Goal: Find specific page/section: Find specific page/section

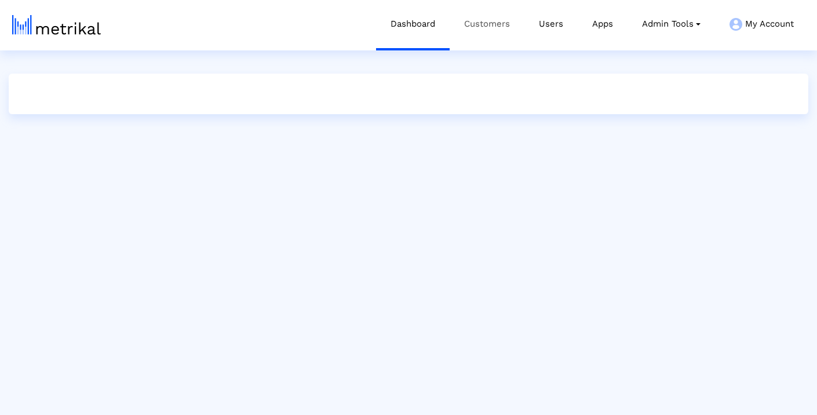
click at [456, 28] on link "Customers" at bounding box center [487, 24] width 75 height 48
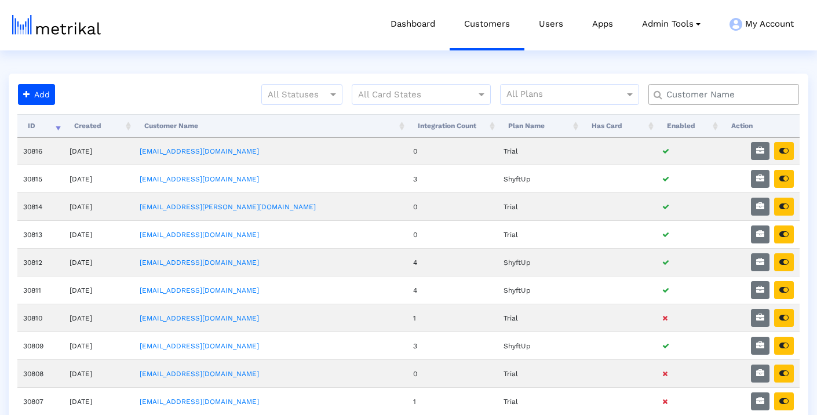
click at [700, 95] on input "text" at bounding box center [726, 95] width 136 height 12
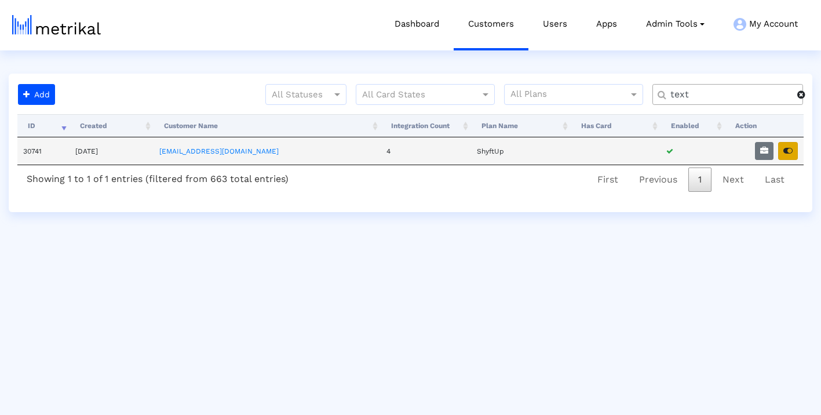
type input "text"
click at [782, 148] on button "button" at bounding box center [788, 151] width 20 height 18
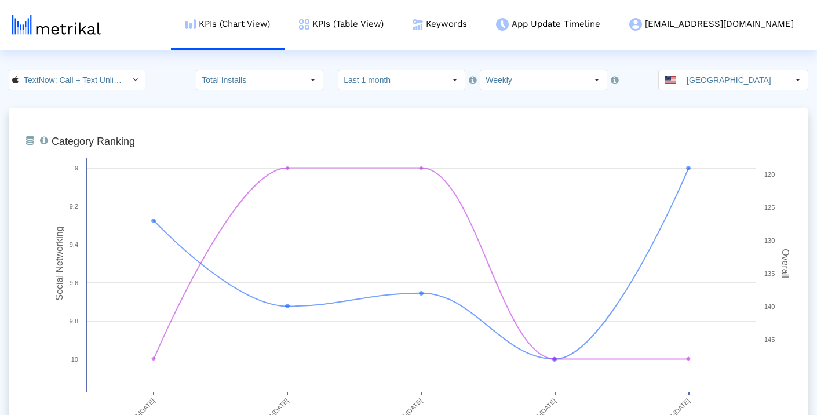
click at [89, 80] on input "TextNow: Call + Text Unlimited < 314716233 >" at bounding box center [71, 80] width 104 height 20
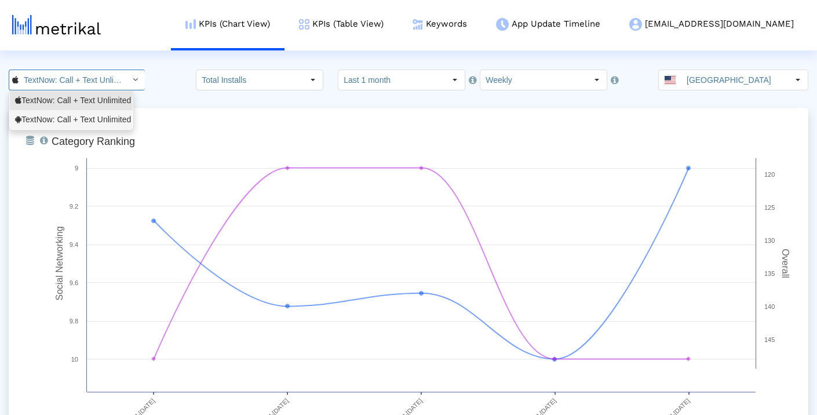
click at [89, 119] on div "TextNow: Call + Text Unlimited <com.enflick.android.TextNow>" at bounding box center [71, 119] width 112 height 11
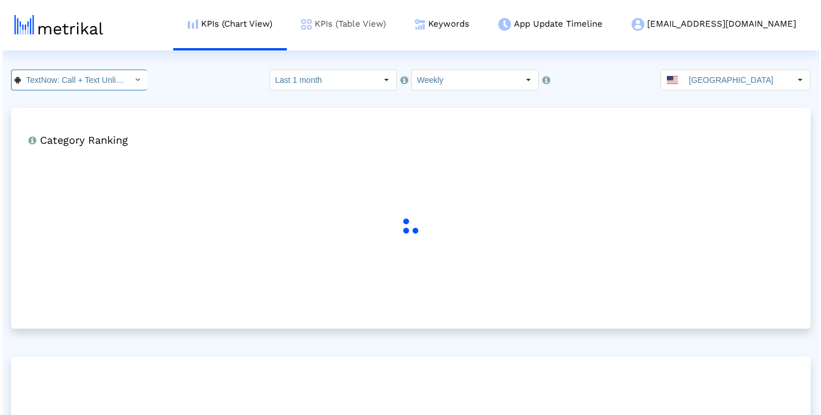
scroll to position [0, 145]
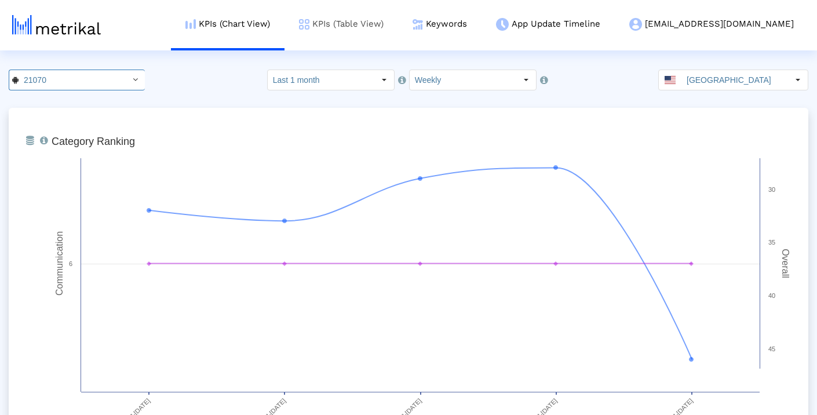
click at [398, 23] on link "KPIs (Table View)" at bounding box center [341, 24] width 114 height 48
